Goal: Check status: Check status

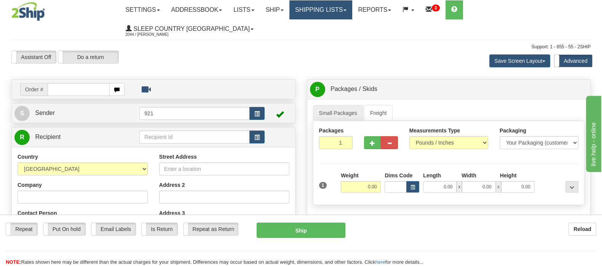
click at [336, 9] on link "Shipping lists" at bounding box center [320, 9] width 63 height 19
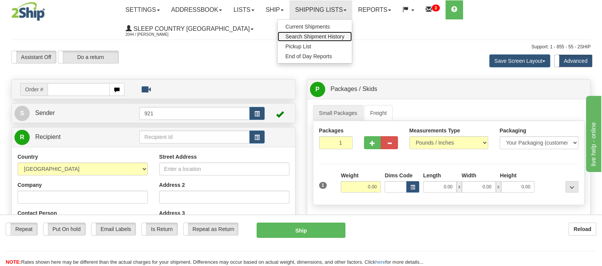
click at [344, 35] on span "Search Shipment History" at bounding box center [314, 36] width 59 height 6
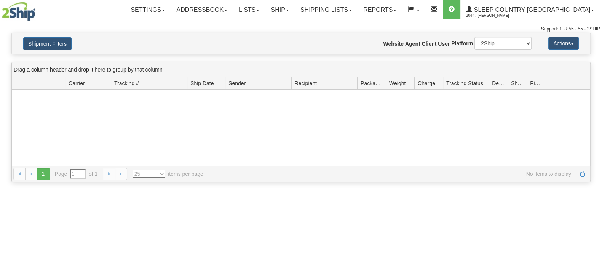
type input "From [DATE] To [DATE]"
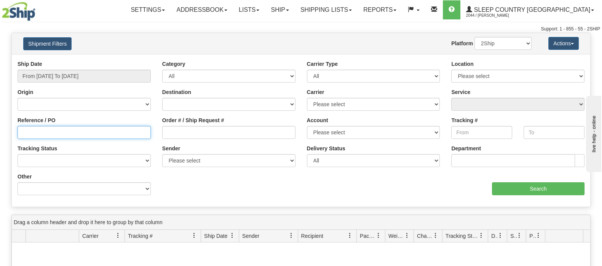
click at [54, 132] on input "Reference / PO" at bounding box center [84, 132] width 133 height 13
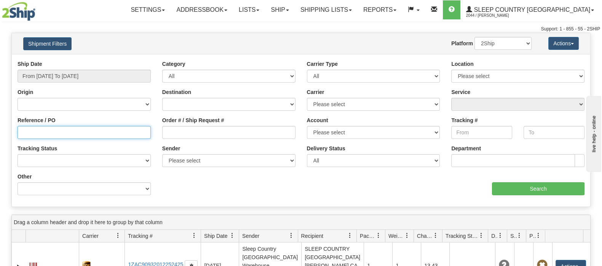
paste input "9007I114408"
type input "9007I114408"
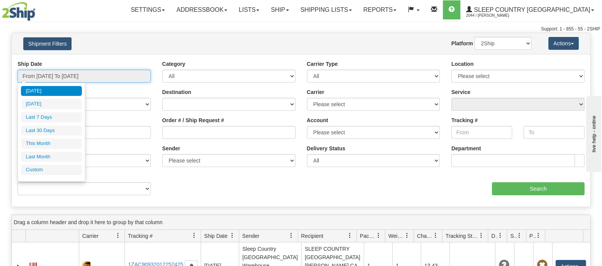
click at [49, 70] on input "From [DATE] To [DATE]" at bounding box center [84, 76] width 133 height 13
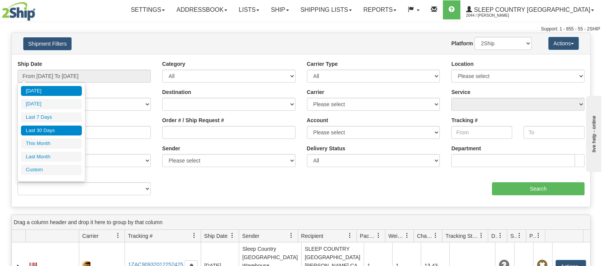
click at [57, 130] on li "Last 30 Days" at bounding box center [51, 131] width 61 height 10
type input "From [DATE] To [DATE]"
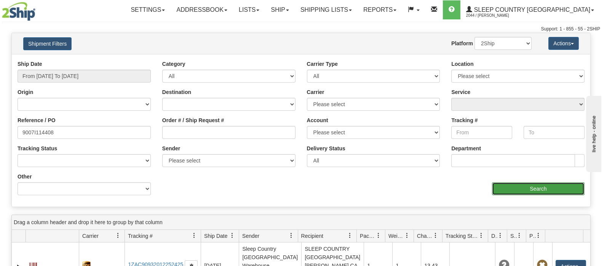
click at [521, 188] on input "Search" at bounding box center [538, 188] width 92 height 13
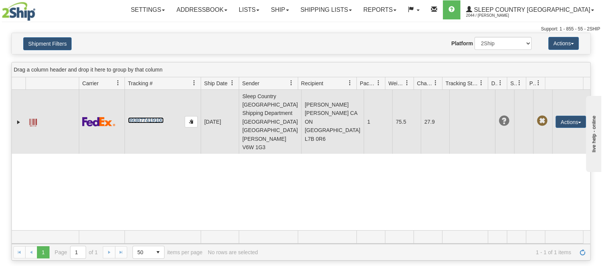
click at [148, 117] on link "393877419100" at bounding box center [145, 120] width 35 height 6
